Goal: Task Accomplishment & Management: Manage account settings

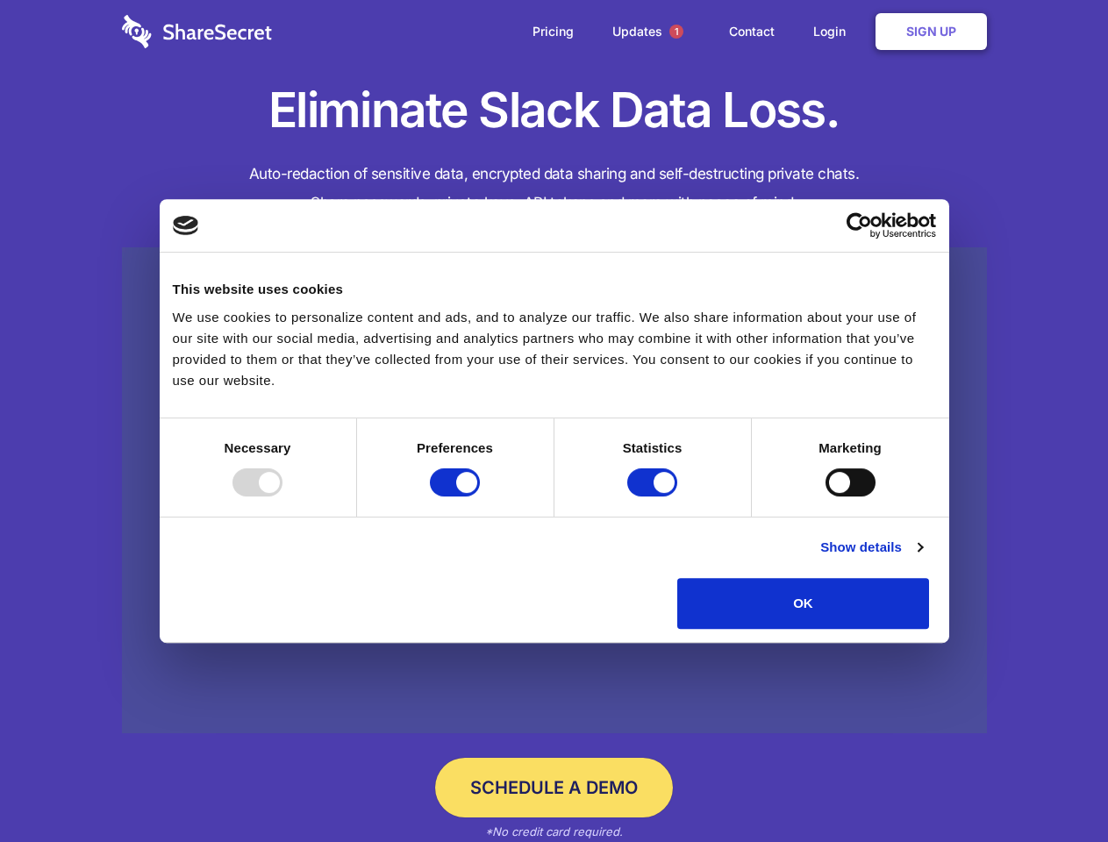
click at [282, 496] on div at bounding box center [257, 482] width 50 height 28
click at [480, 496] on input "Preferences" at bounding box center [455, 482] width 50 height 28
checkbox input "false"
click at [654, 496] on input "Statistics" at bounding box center [652, 482] width 50 height 28
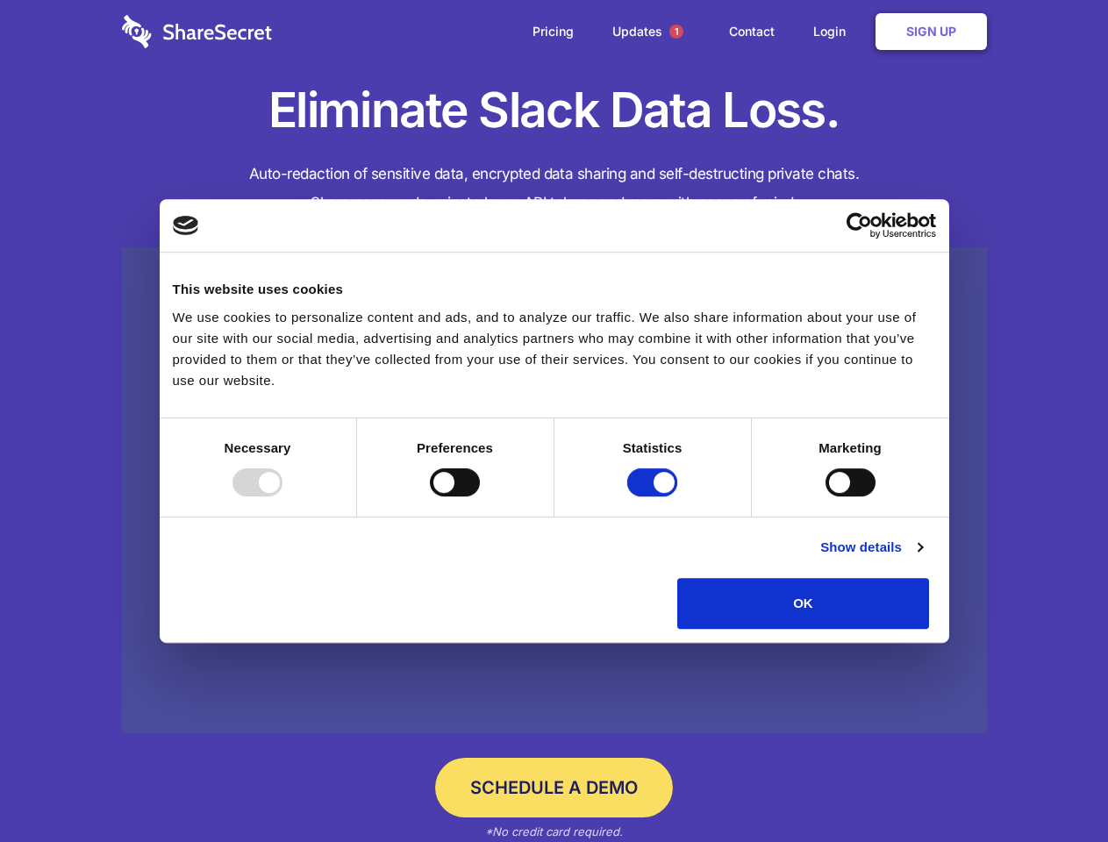
checkbox input "false"
click at [825, 496] on input "Marketing" at bounding box center [850, 482] width 50 height 28
checkbox input "true"
click at [922, 558] on link "Show details" at bounding box center [871, 547] width 102 height 21
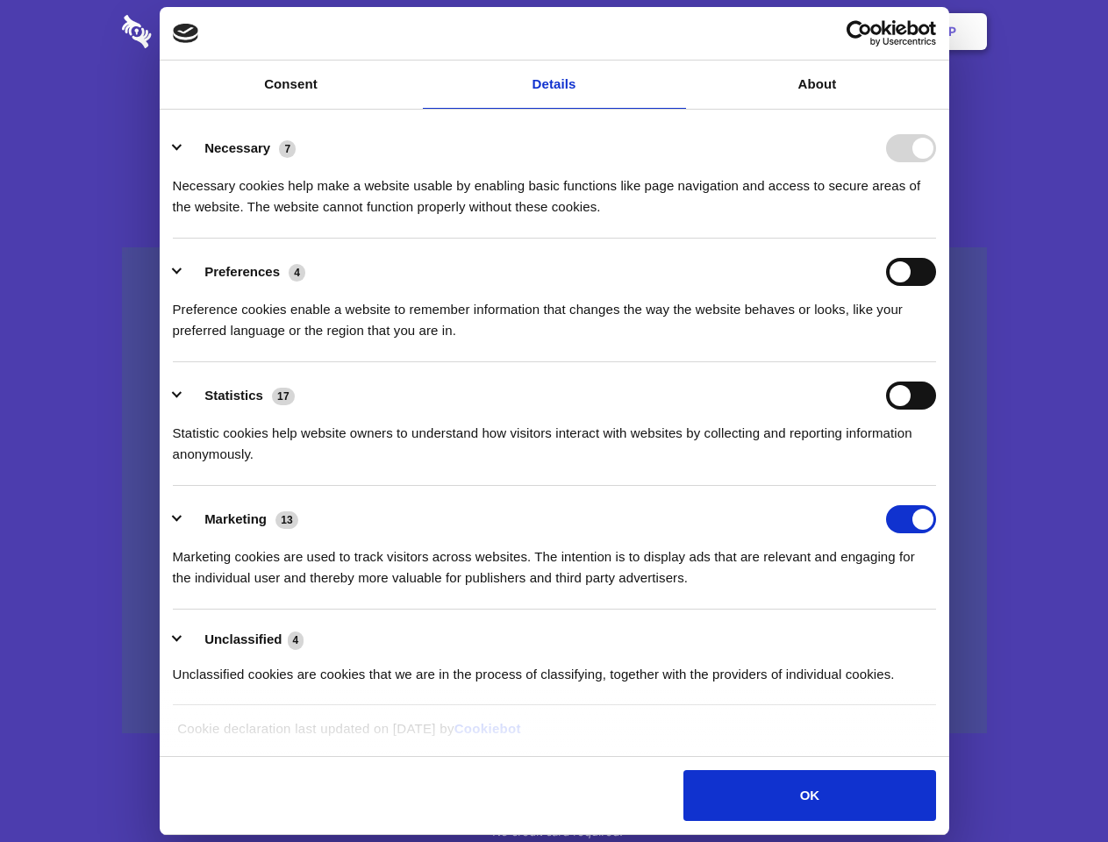
click at [936, 239] on li "Necessary 7 Necessary cookies help make a website usable by enabling basic func…" at bounding box center [554, 177] width 763 height 124
